Goal: Task Accomplishment & Management: Manage account settings

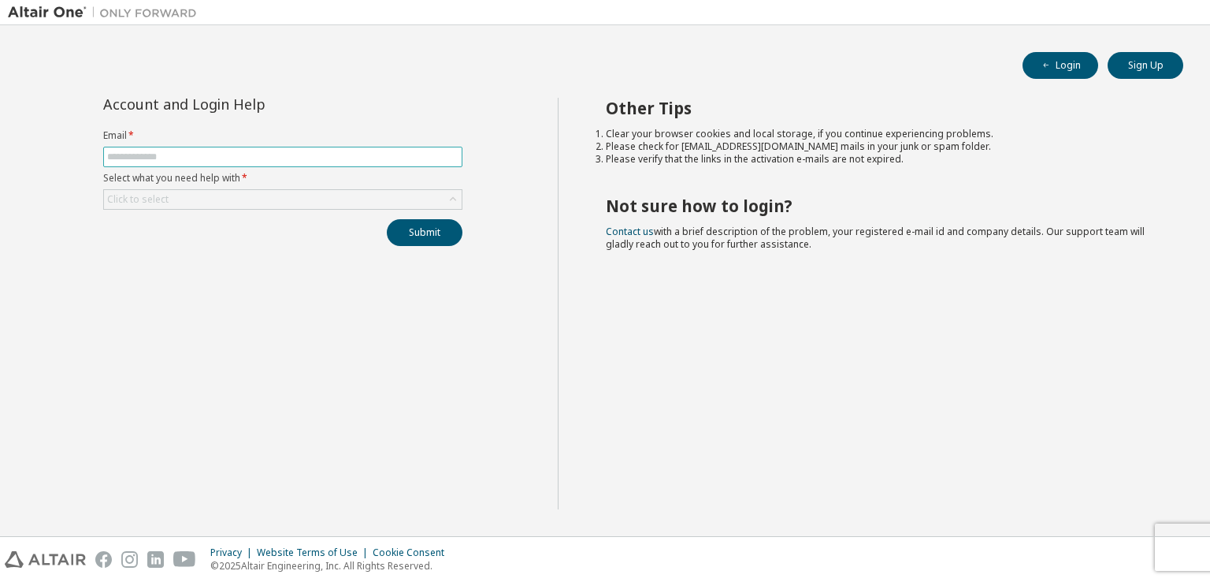
click at [277, 158] on input "text" at bounding box center [282, 156] width 351 height 13
click at [1050, 63] on icon "button" at bounding box center [1046, 65] width 9 height 9
click at [296, 150] on input "text" at bounding box center [282, 156] width 351 height 13
type input "**********"
click at [290, 191] on div "Click to select" at bounding box center [283, 199] width 358 height 19
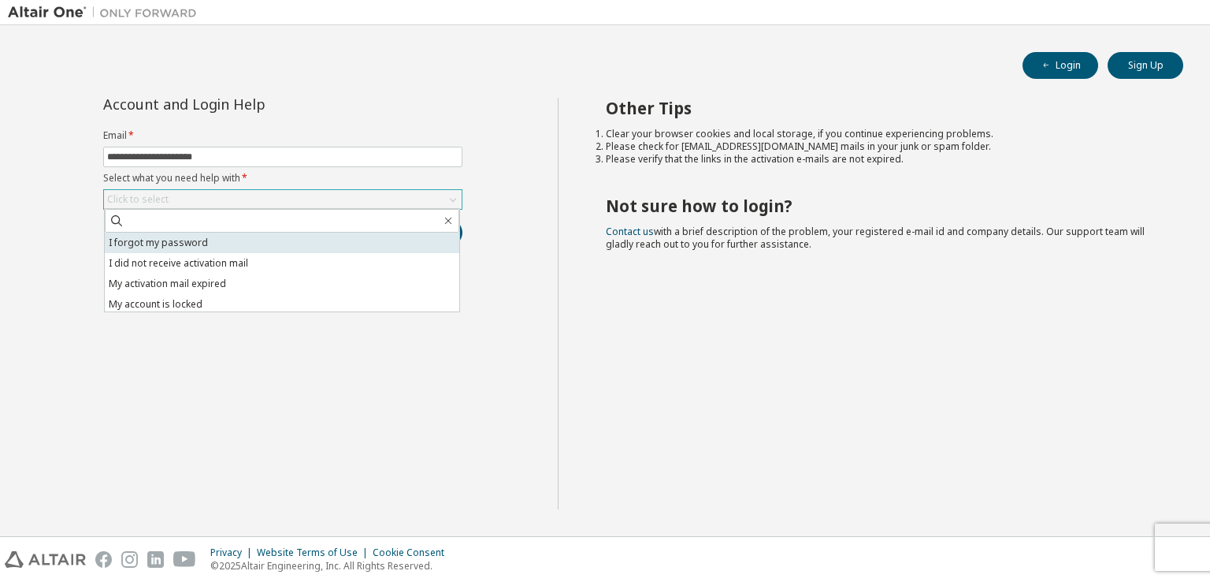
click at [271, 243] on li "I forgot my password" at bounding box center [282, 242] width 355 height 20
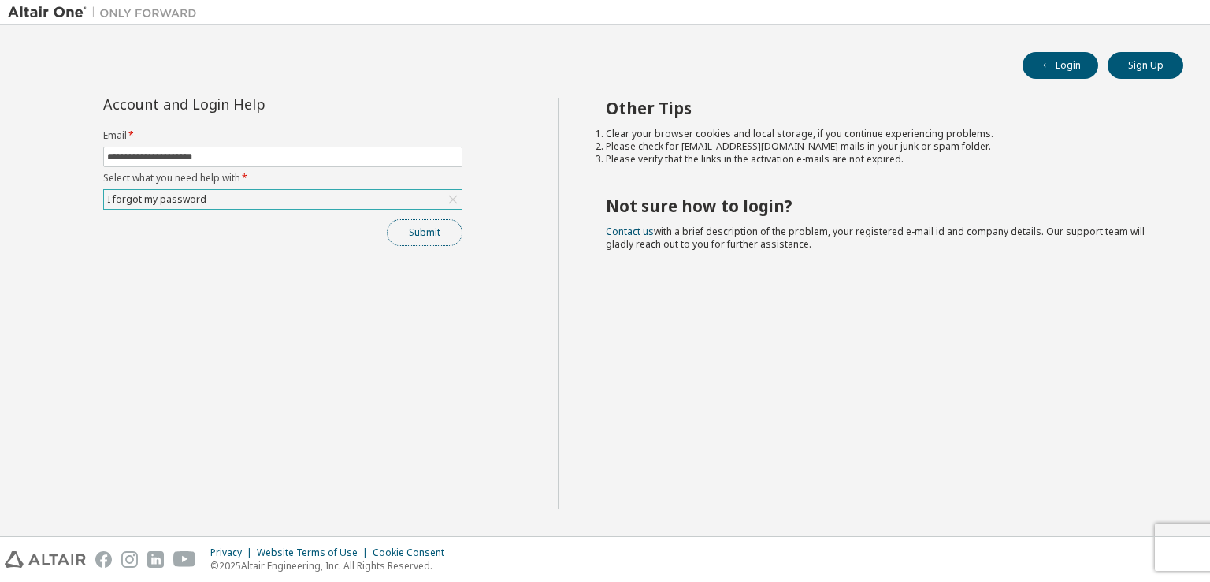
click at [417, 230] on button "Submit" at bounding box center [425, 232] width 76 height 27
click at [429, 235] on button "Submit" at bounding box center [425, 232] width 76 height 27
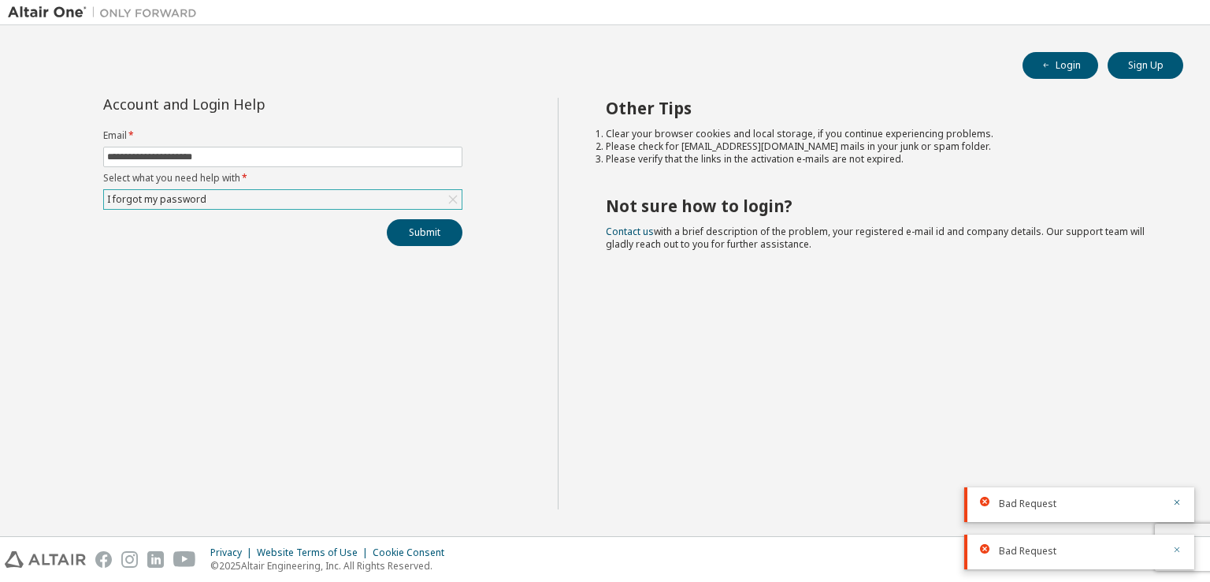
click at [1179, 549] on icon "button" at bounding box center [1176, 548] width 9 height 9
click at [1178, 550] on icon "button" at bounding box center [1178, 550] width 6 height 6
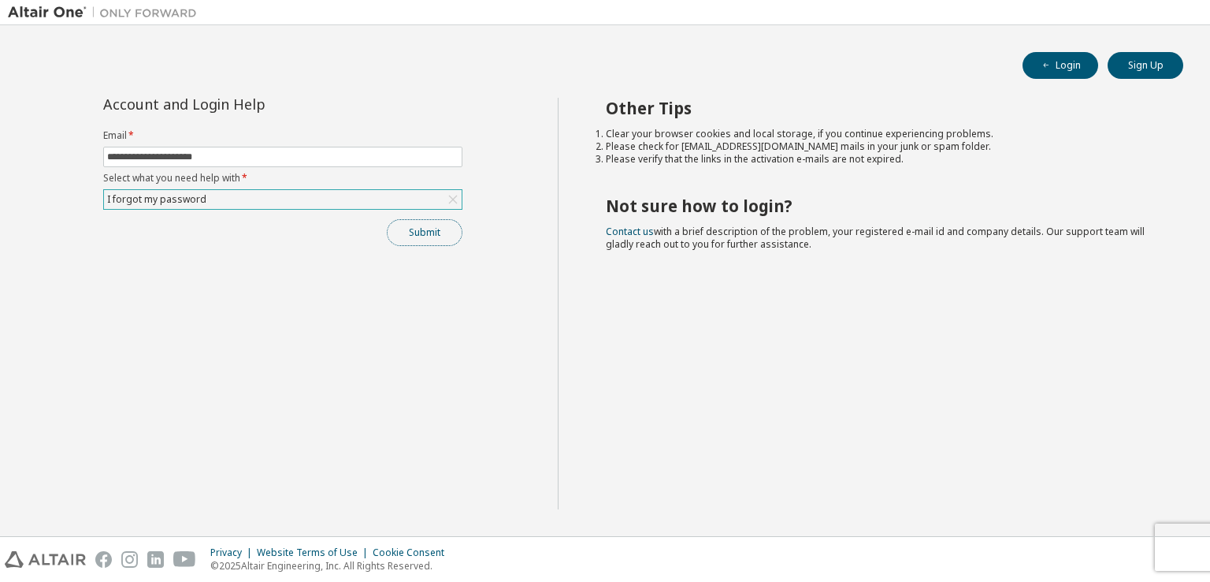
click at [440, 237] on button "Submit" at bounding box center [425, 232] width 76 height 27
